Goal: Task Accomplishment & Management: Use online tool/utility

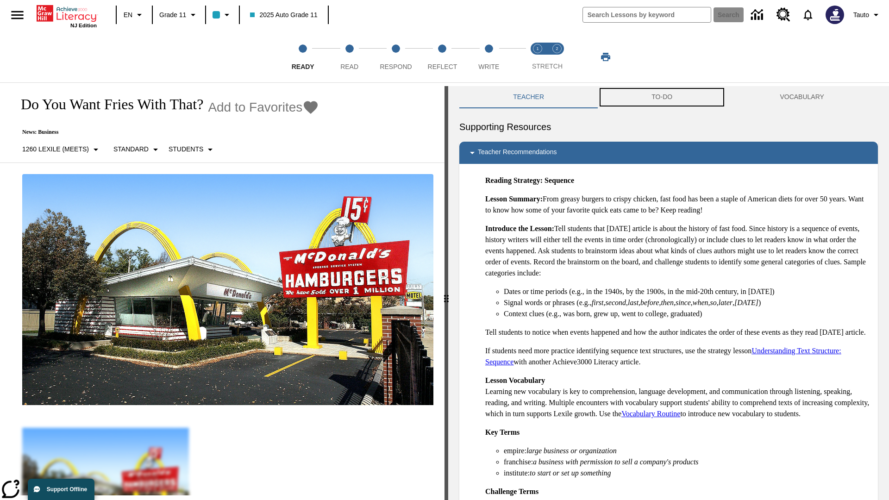
click at [662, 97] on button "TO-DO" at bounding box center [662, 97] width 128 height 22
